Goal: Task Accomplishment & Management: Manage account settings

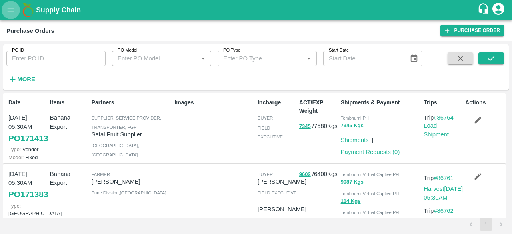
click at [14, 7] on icon "open drawer" at bounding box center [10, 10] width 9 height 9
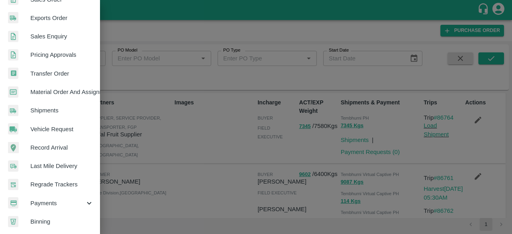
scroll to position [221, 0]
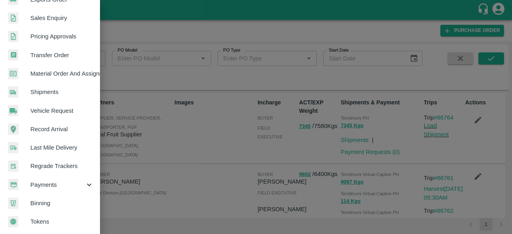
click at [63, 183] on span "Payments" at bounding box center [57, 184] width 54 height 9
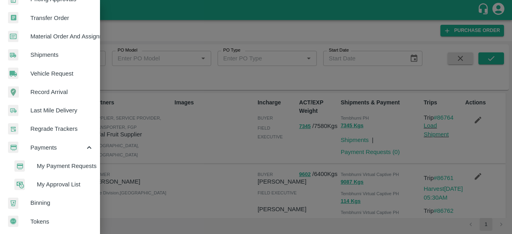
click at [67, 180] on span "My Approval List" at bounding box center [65, 184] width 57 height 9
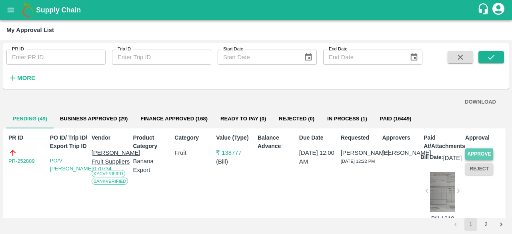
click at [479, 152] on button "Approve" at bounding box center [479, 154] width 28 height 12
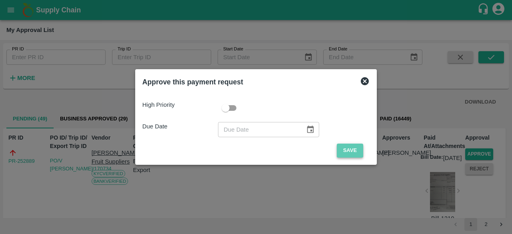
click at [349, 151] on button "Save" at bounding box center [349, 150] width 26 height 14
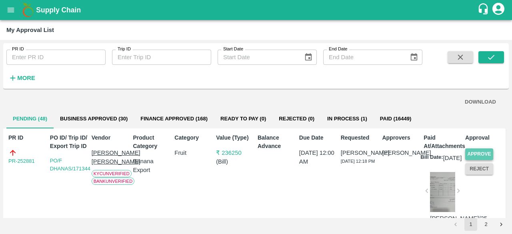
click at [480, 152] on button "Approve" at bounding box center [479, 154] width 28 height 12
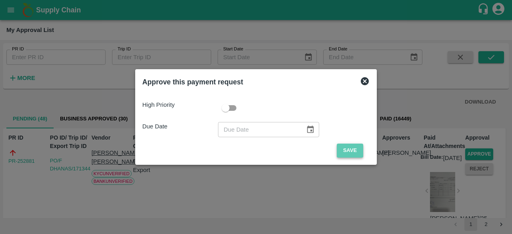
click at [350, 149] on button "Save" at bounding box center [349, 150] width 26 height 14
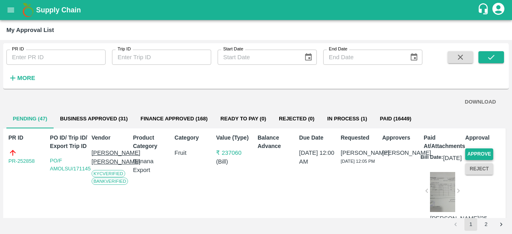
click at [467, 150] on button "Approve" at bounding box center [479, 154] width 28 height 12
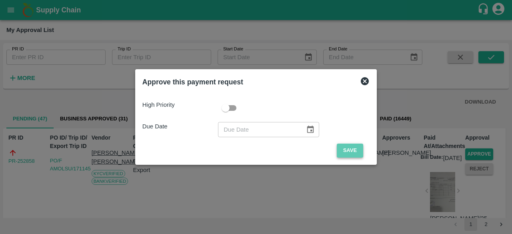
click at [342, 150] on button "Save" at bounding box center [349, 150] width 26 height 14
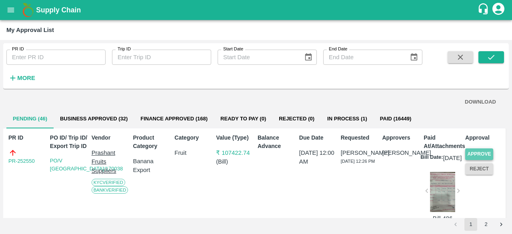
click at [481, 153] on button "Approve" at bounding box center [479, 154] width 28 height 12
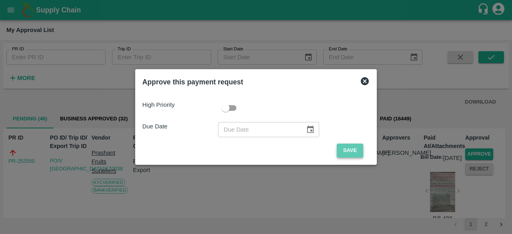
click at [346, 151] on button "Save" at bounding box center [349, 150] width 26 height 14
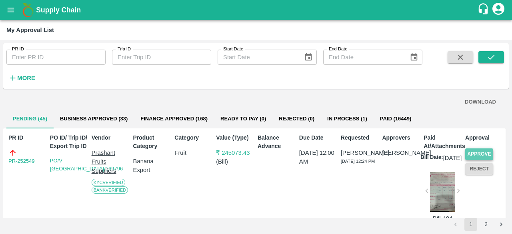
click at [480, 152] on button "Approve" at bounding box center [479, 154] width 28 height 12
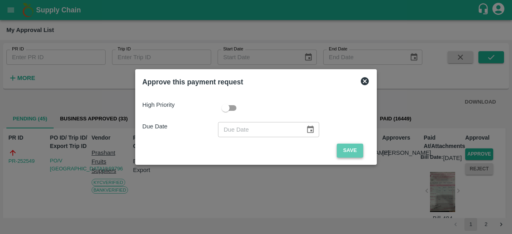
click at [350, 149] on button "Save" at bounding box center [349, 150] width 26 height 14
click at [349, 151] on button "Save" at bounding box center [349, 150] width 26 height 14
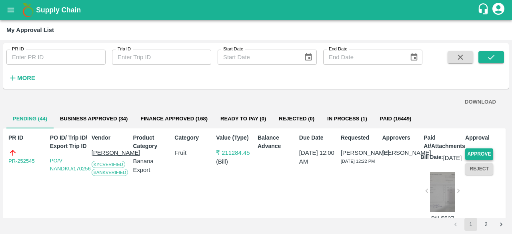
click at [471, 151] on button "Approve" at bounding box center [479, 154] width 28 height 12
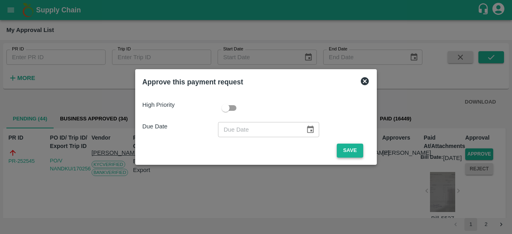
click at [351, 149] on button "Save" at bounding box center [349, 150] width 26 height 14
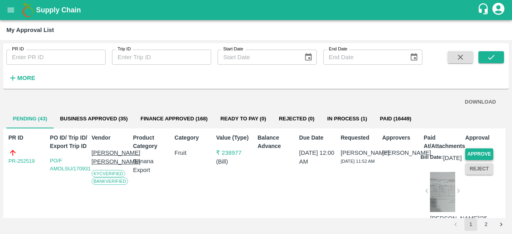
click at [485, 154] on button "Approve" at bounding box center [479, 154] width 28 height 12
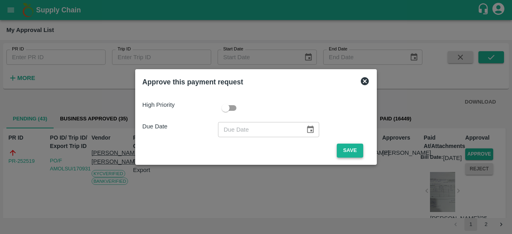
click at [354, 149] on button "Save" at bounding box center [349, 150] width 26 height 14
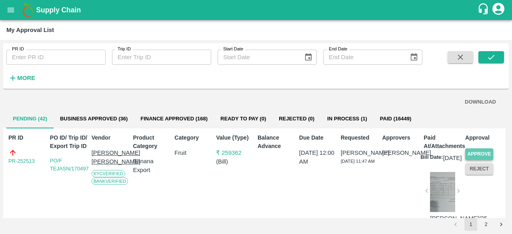
click at [489, 153] on button "Approve" at bounding box center [479, 154] width 28 height 12
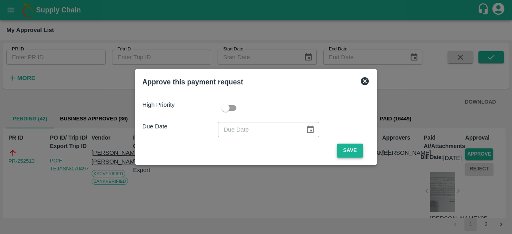
click at [348, 152] on button "Save" at bounding box center [349, 150] width 26 height 14
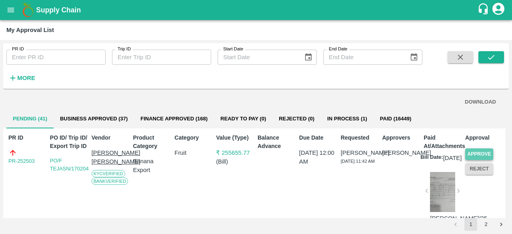
click at [481, 150] on button "Approve" at bounding box center [479, 154] width 28 height 12
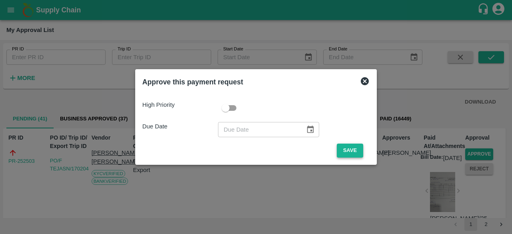
click at [350, 153] on button "Save" at bounding box center [349, 150] width 26 height 14
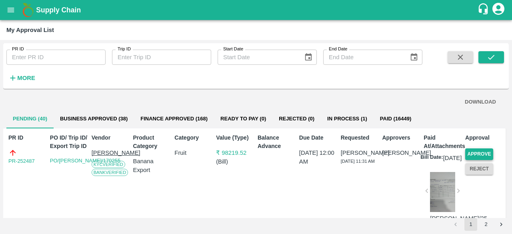
click at [480, 153] on button "Approve" at bounding box center [479, 154] width 28 height 12
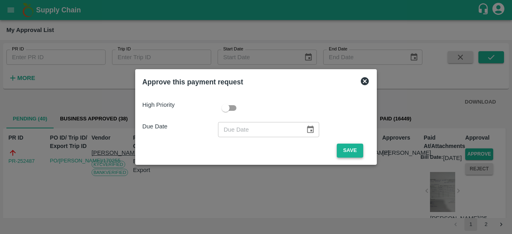
click at [347, 151] on button "Save" at bounding box center [349, 150] width 26 height 14
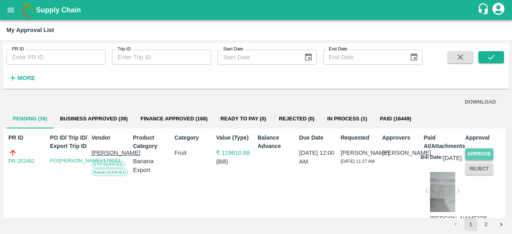
click at [478, 153] on button "Approve" at bounding box center [479, 154] width 28 height 12
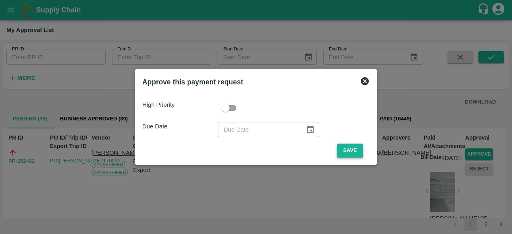
click at [344, 148] on button "Save" at bounding box center [349, 150] width 26 height 14
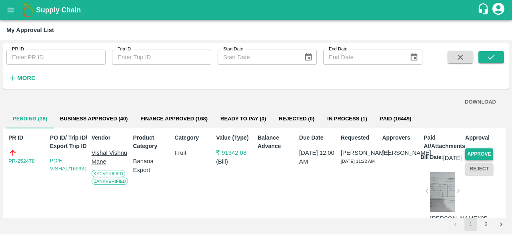
click at [476, 153] on button "Approve" at bounding box center [479, 154] width 28 height 12
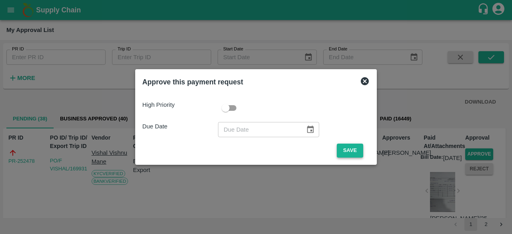
click at [340, 144] on button "Save" at bounding box center [349, 150] width 26 height 14
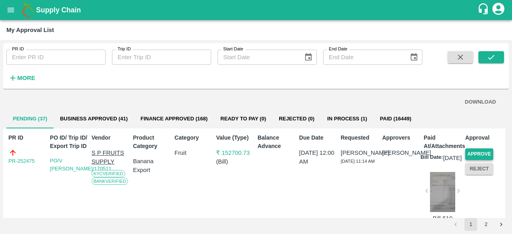
click at [481, 151] on button "Approve" at bounding box center [479, 154] width 28 height 12
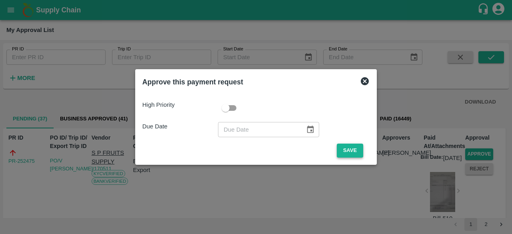
click at [355, 151] on button "Save" at bounding box center [349, 150] width 26 height 14
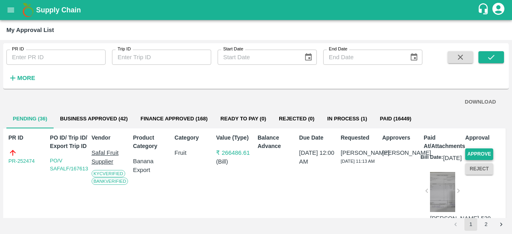
click at [485, 154] on button "Approve" at bounding box center [479, 154] width 28 height 12
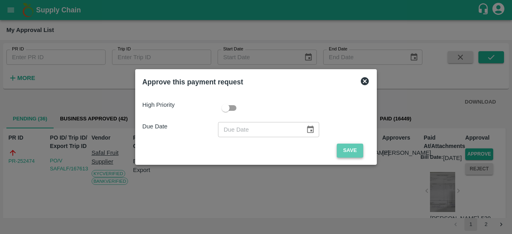
click at [346, 149] on button "Save" at bounding box center [349, 150] width 26 height 14
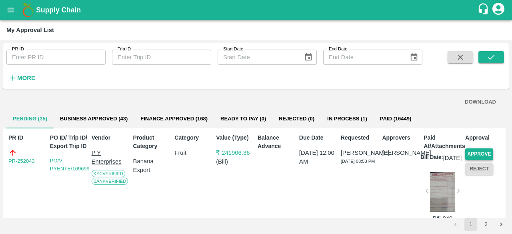
click at [474, 153] on button "Approve" at bounding box center [479, 154] width 28 height 12
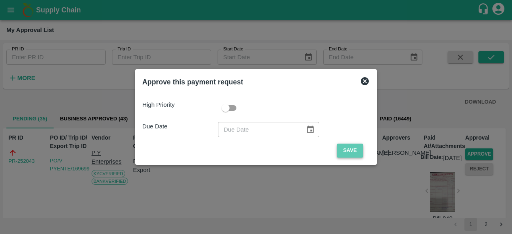
click at [356, 147] on button "Save" at bounding box center [349, 150] width 26 height 14
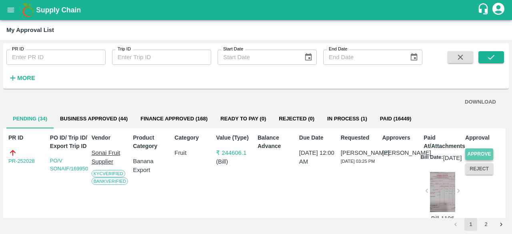
click at [478, 152] on button "Approve" at bounding box center [479, 154] width 28 height 12
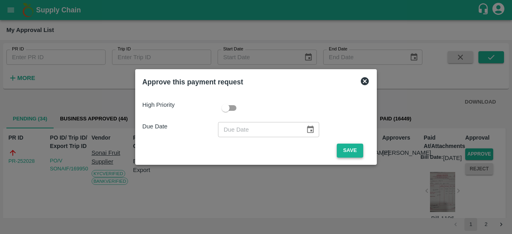
click at [349, 147] on button "Save" at bounding box center [349, 150] width 26 height 14
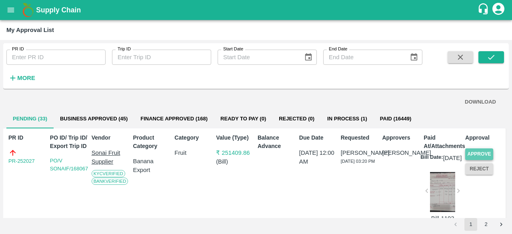
click at [471, 151] on button "Approve" at bounding box center [479, 154] width 28 height 12
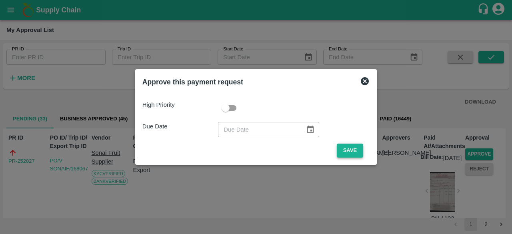
click at [348, 151] on button "Save" at bounding box center [349, 150] width 26 height 14
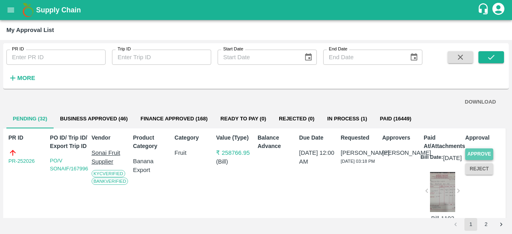
click at [478, 152] on button "Approve" at bounding box center [479, 154] width 28 height 12
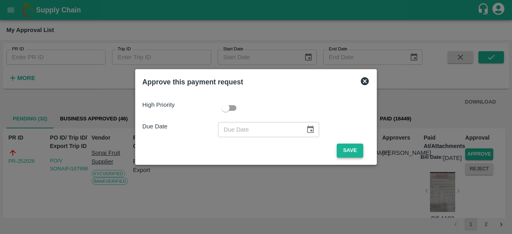
click at [350, 149] on button "Save" at bounding box center [349, 150] width 26 height 14
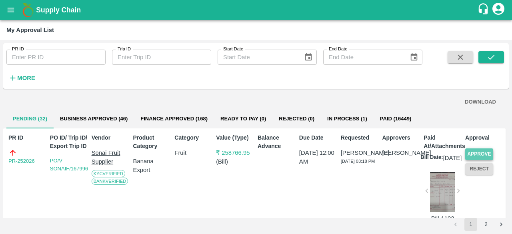
click at [483, 154] on button "Approve" at bounding box center [479, 154] width 28 height 12
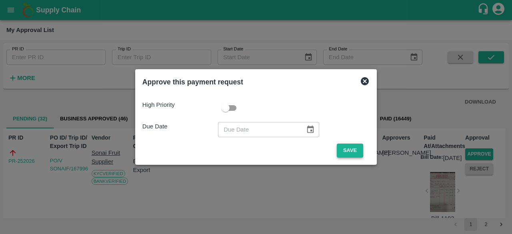
click at [346, 150] on button "Save" at bounding box center [349, 150] width 26 height 14
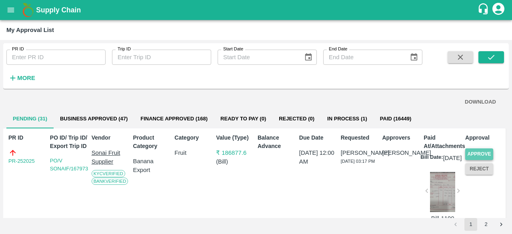
click at [472, 153] on button "Approve" at bounding box center [479, 154] width 28 height 12
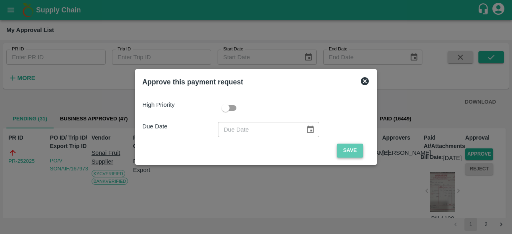
click at [352, 149] on button "Save" at bounding box center [349, 150] width 26 height 14
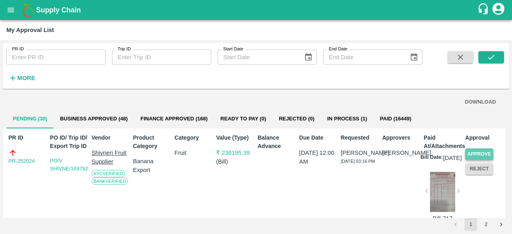
click at [476, 151] on button "Approve" at bounding box center [479, 154] width 28 height 12
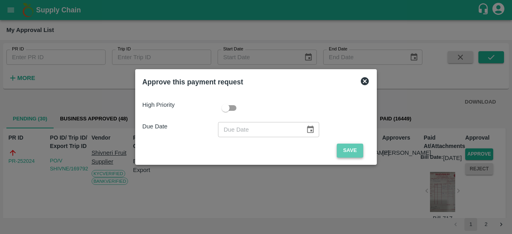
click at [354, 148] on button "Save" at bounding box center [349, 150] width 26 height 14
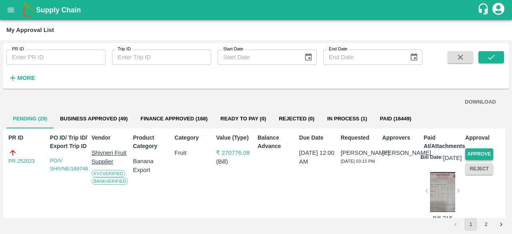
click at [476, 152] on button "Approve" at bounding box center [479, 154] width 28 height 12
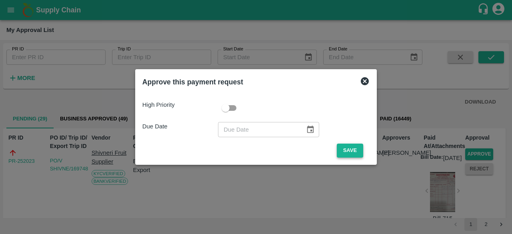
click at [348, 149] on button "Save" at bounding box center [349, 150] width 26 height 14
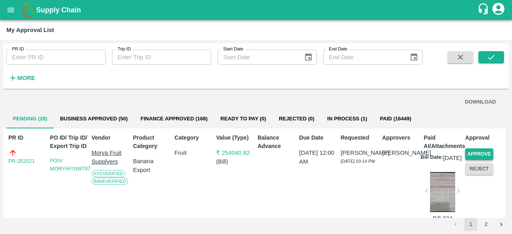
click at [478, 151] on button "Approve" at bounding box center [479, 154] width 28 height 12
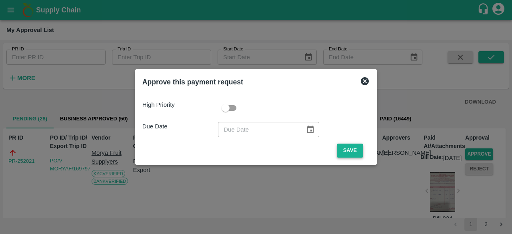
click at [357, 148] on button "Save" at bounding box center [349, 150] width 26 height 14
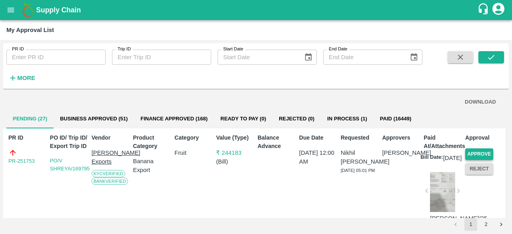
click at [482, 155] on button "Approve" at bounding box center [479, 154] width 28 height 12
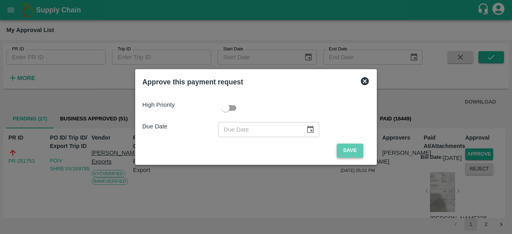
click at [350, 148] on button "Save" at bounding box center [349, 150] width 26 height 14
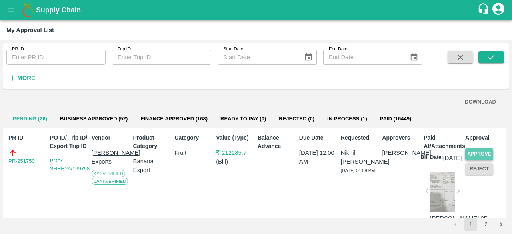
click at [486, 153] on button "Approve" at bounding box center [479, 154] width 28 height 12
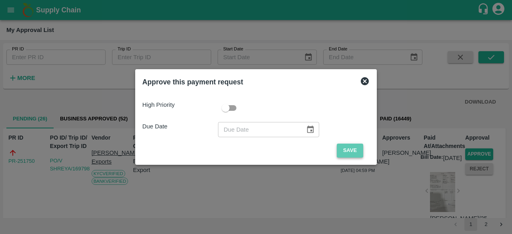
click at [353, 145] on button "Save" at bounding box center [349, 150] width 26 height 14
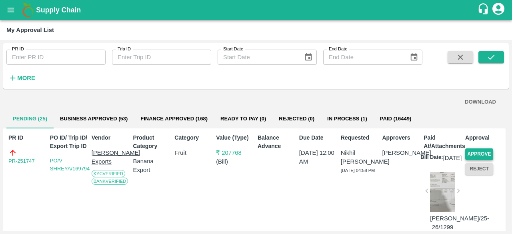
click at [477, 155] on button "Approve" at bounding box center [479, 154] width 28 height 12
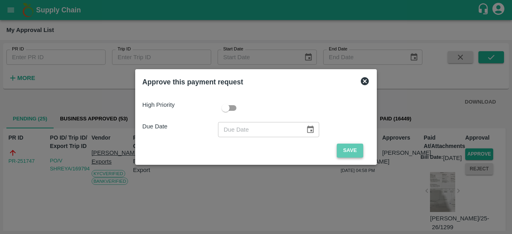
click at [355, 147] on button "Save" at bounding box center [349, 150] width 26 height 14
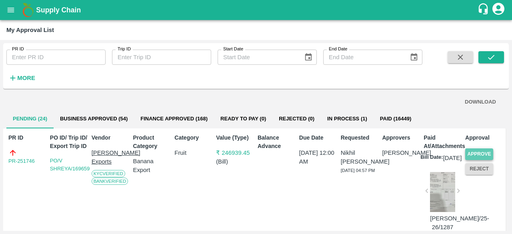
click at [481, 150] on button "Approve" at bounding box center [479, 154] width 28 height 12
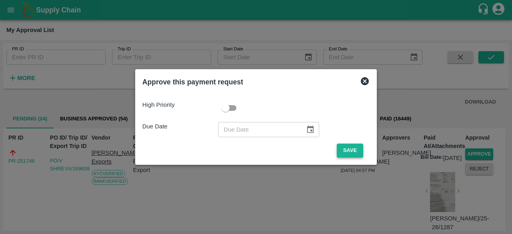
click at [357, 154] on button "Save" at bounding box center [349, 150] width 26 height 14
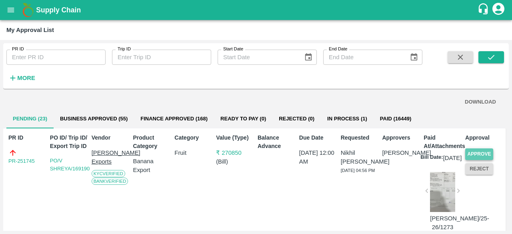
click at [481, 149] on button "Approve" at bounding box center [479, 154] width 28 height 12
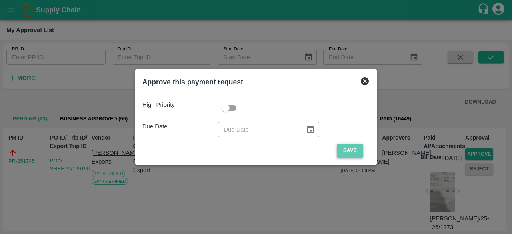
click at [344, 150] on button "Save" at bounding box center [349, 150] width 26 height 14
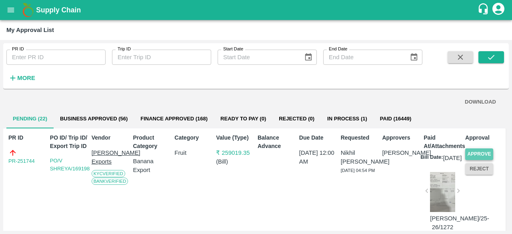
click at [483, 152] on button "Approve" at bounding box center [479, 154] width 28 height 12
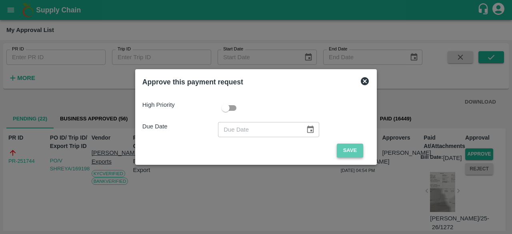
click at [343, 150] on button "Save" at bounding box center [349, 150] width 26 height 14
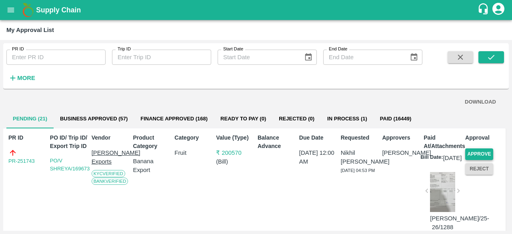
click at [481, 154] on button "Approve" at bounding box center [479, 154] width 28 height 12
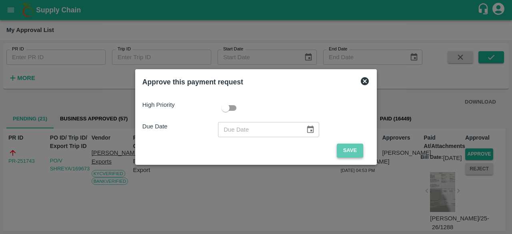
click at [353, 152] on button "Save" at bounding box center [349, 150] width 26 height 14
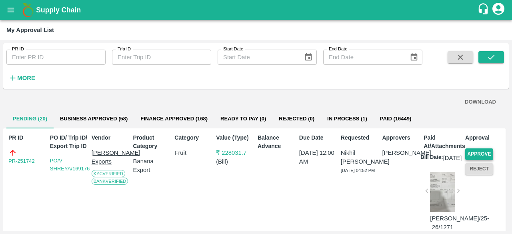
click at [476, 151] on button "Approve" at bounding box center [479, 154] width 28 height 12
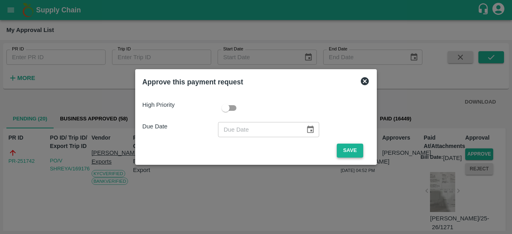
click at [346, 152] on button "Save" at bounding box center [349, 150] width 26 height 14
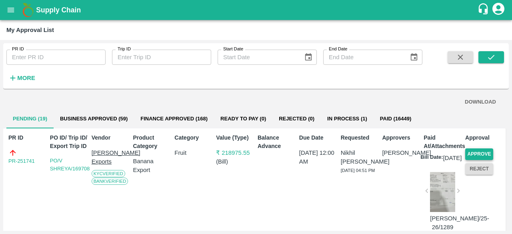
click at [481, 153] on button "Approve" at bounding box center [479, 154] width 28 height 12
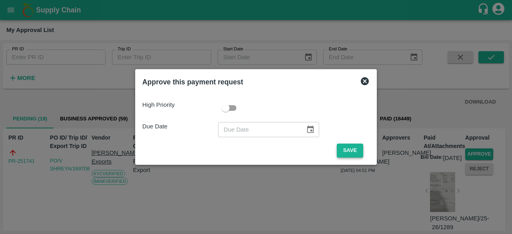
click at [348, 151] on button "Save" at bounding box center [349, 150] width 26 height 14
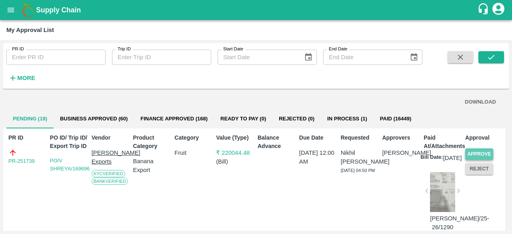
click at [478, 155] on button "Approve" at bounding box center [479, 154] width 28 height 12
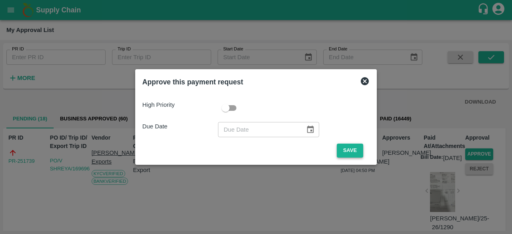
click at [352, 151] on button "Save" at bounding box center [349, 150] width 26 height 14
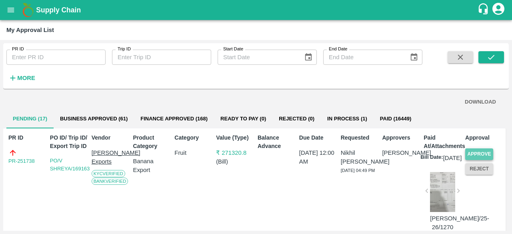
click at [481, 151] on button "Approve" at bounding box center [479, 154] width 28 height 12
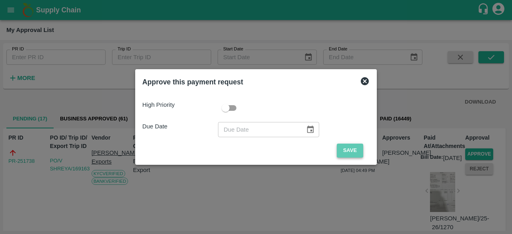
click at [348, 152] on button "Save" at bounding box center [349, 150] width 26 height 14
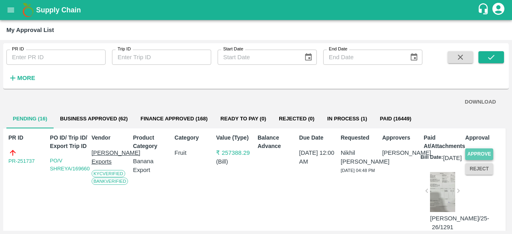
click at [488, 153] on button "Approve" at bounding box center [479, 154] width 28 height 12
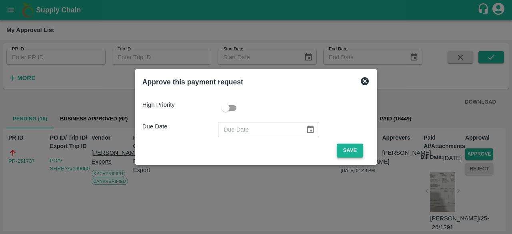
click at [345, 150] on button "Save" at bounding box center [349, 150] width 26 height 14
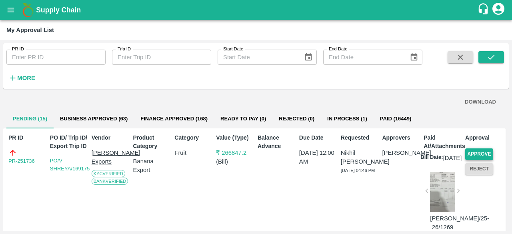
click at [472, 151] on button "Approve" at bounding box center [479, 154] width 28 height 12
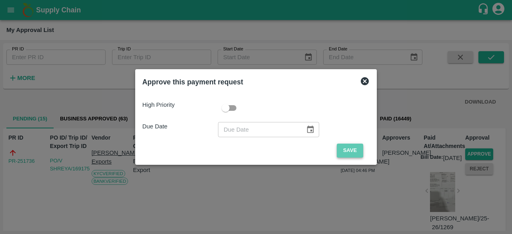
click at [350, 150] on button "Save" at bounding box center [349, 150] width 26 height 14
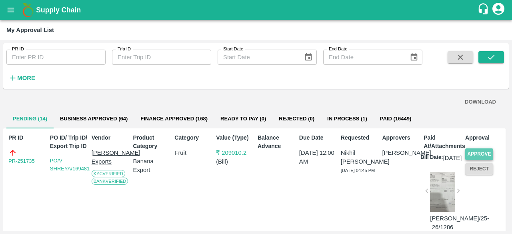
click at [479, 151] on button "Approve" at bounding box center [479, 154] width 28 height 12
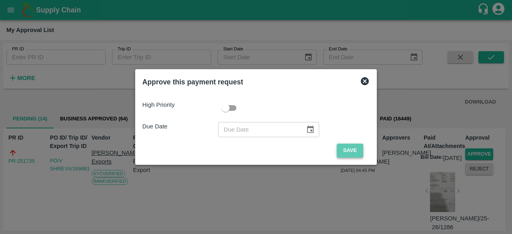
click at [352, 148] on button "Save" at bounding box center [349, 150] width 26 height 14
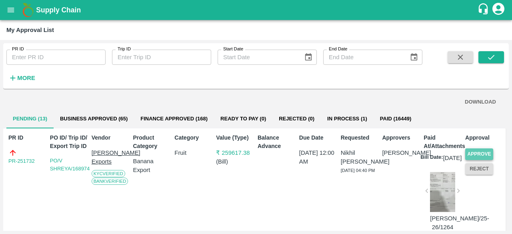
click at [471, 152] on button "Approve" at bounding box center [479, 154] width 28 height 12
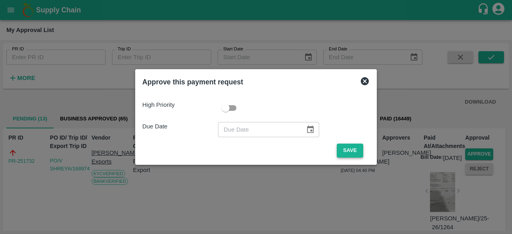
click at [352, 151] on button "Save" at bounding box center [349, 150] width 26 height 14
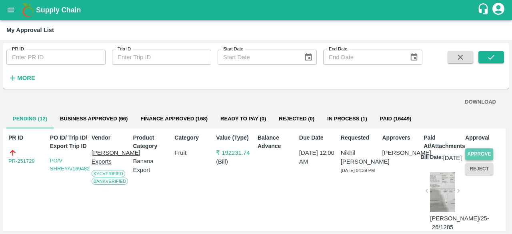
click at [474, 151] on button "Approve" at bounding box center [479, 154] width 28 height 12
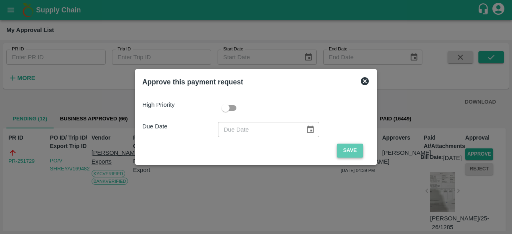
click at [353, 150] on button "Save" at bounding box center [349, 150] width 26 height 14
click at [353, 149] on button "Save" at bounding box center [349, 150] width 26 height 14
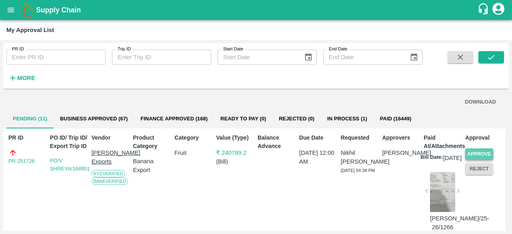
click at [470, 151] on button "Approve" at bounding box center [479, 154] width 28 height 12
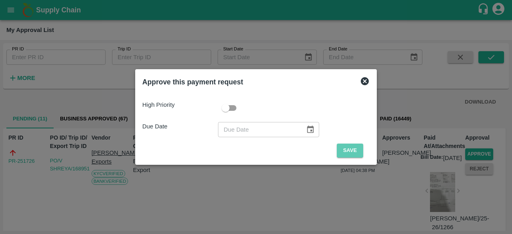
drag, startPoint x: 345, startPoint y: 147, endPoint x: 378, endPoint y: 154, distance: 33.9
click at [345, 147] on button "Save" at bounding box center [349, 150] width 26 height 14
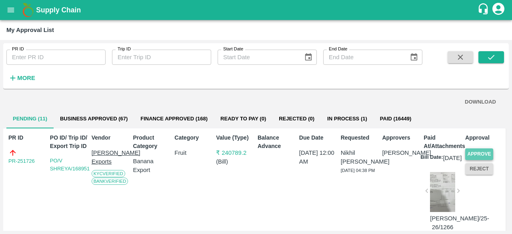
click at [474, 152] on button "Approve" at bounding box center [479, 154] width 28 height 12
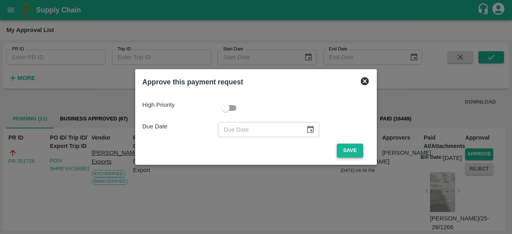
click at [350, 148] on button "Save" at bounding box center [349, 150] width 26 height 14
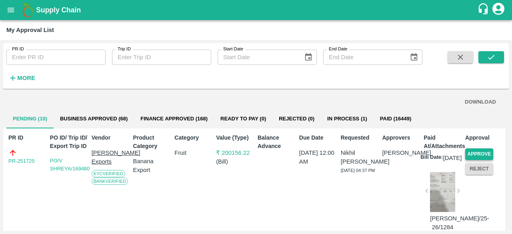
click at [475, 151] on button "Approve" at bounding box center [479, 154] width 28 height 12
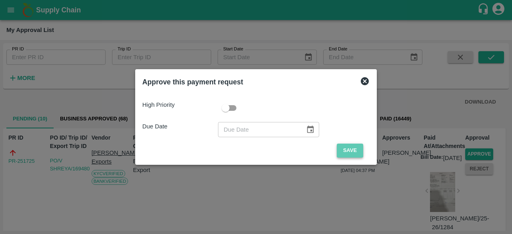
click at [348, 151] on button "Save" at bounding box center [349, 150] width 26 height 14
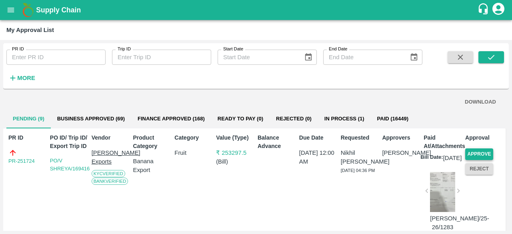
click at [476, 150] on button "Approve" at bounding box center [479, 154] width 28 height 12
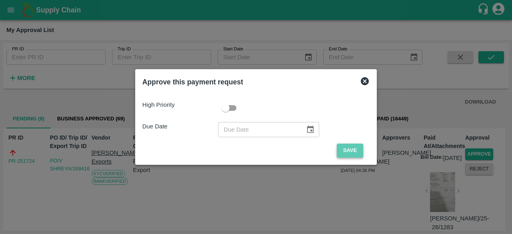
click at [344, 145] on button "Save" at bounding box center [349, 150] width 26 height 14
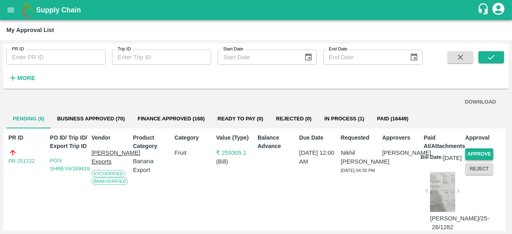
click at [480, 149] on button "Approve" at bounding box center [479, 154] width 28 height 12
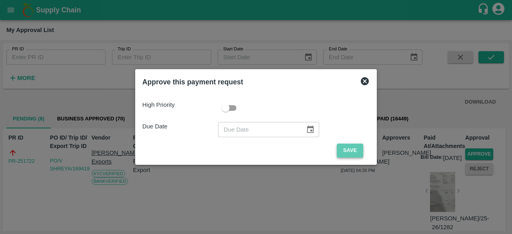
click at [348, 151] on button "Save" at bounding box center [349, 150] width 26 height 14
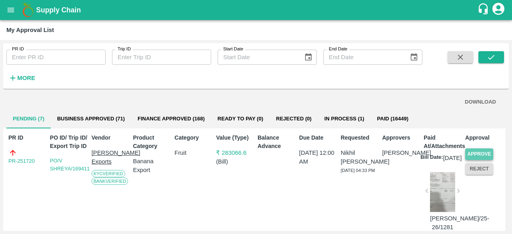
click at [483, 151] on button "Approve" at bounding box center [479, 154] width 28 height 12
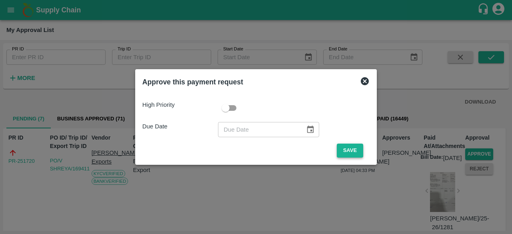
click at [345, 147] on button "Save" at bounding box center [349, 150] width 26 height 14
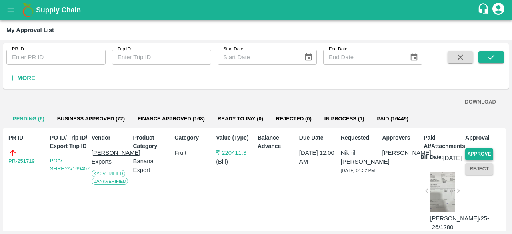
click at [472, 149] on button "Approve" at bounding box center [479, 154] width 28 height 12
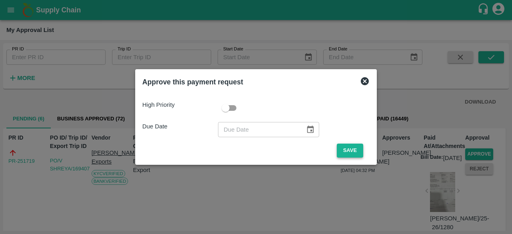
click at [345, 151] on button "Save" at bounding box center [349, 150] width 26 height 14
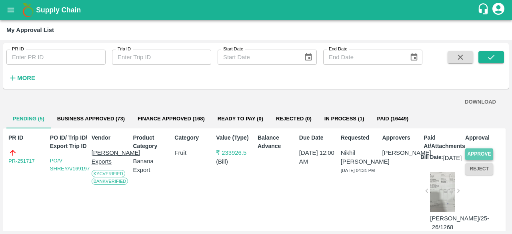
click at [474, 151] on button "Approve" at bounding box center [479, 154] width 28 height 12
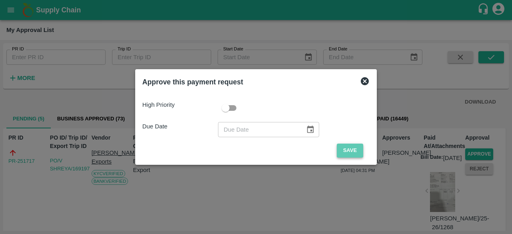
click at [345, 146] on button "Save" at bounding box center [349, 150] width 26 height 14
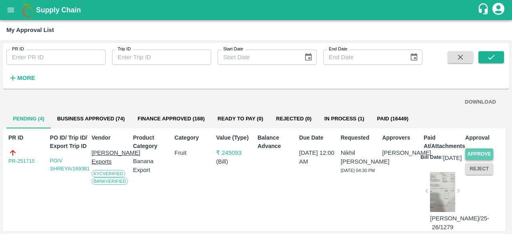
click at [476, 151] on button "Approve" at bounding box center [479, 154] width 28 height 12
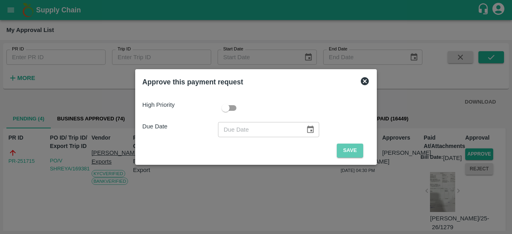
drag, startPoint x: 347, startPoint y: 150, endPoint x: 382, endPoint y: 152, distance: 34.8
click at [348, 150] on button "Save" at bounding box center [349, 150] width 26 height 14
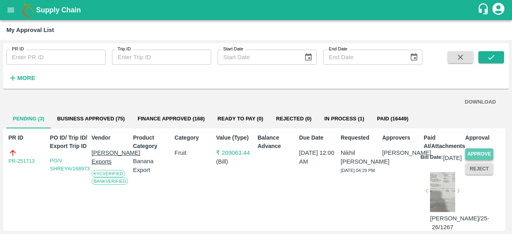
click at [472, 150] on button "Approve" at bounding box center [479, 154] width 28 height 12
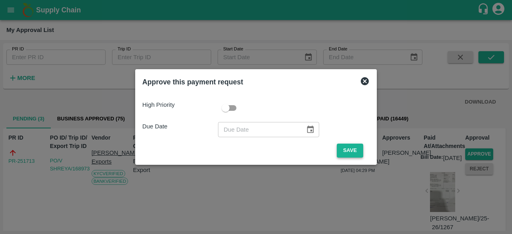
click at [352, 149] on button "Save" at bounding box center [349, 150] width 26 height 14
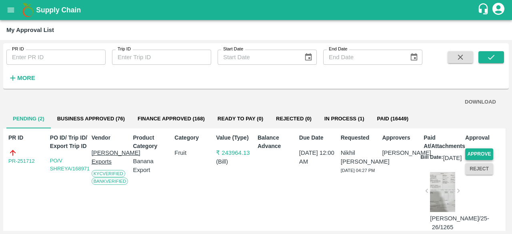
click at [484, 154] on button "Approve" at bounding box center [479, 154] width 28 height 12
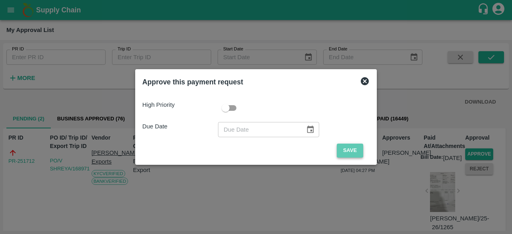
click at [341, 151] on button "Save" at bounding box center [349, 150] width 26 height 14
click at [351, 149] on button "Save" at bounding box center [349, 150] width 26 height 14
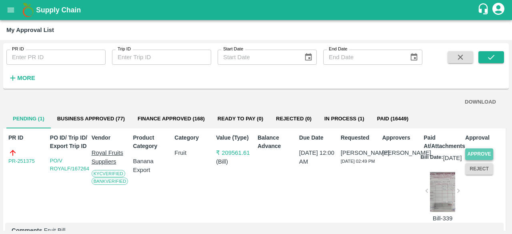
click at [477, 153] on button "Approve" at bounding box center [479, 154] width 28 height 12
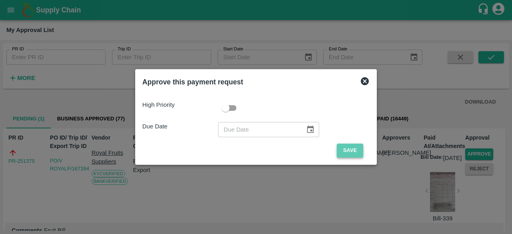
click at [351, 150] on button "Save" at bounding box center [349, 150] width 26 height 14
